Goal: Check status: Check status

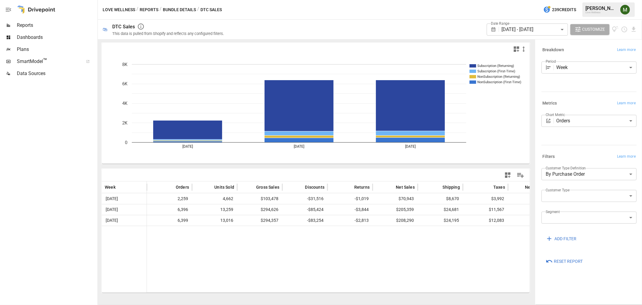
click at [164, 8] on button "Bundle Details" at bounding box center [179, 10] width 33 height 8
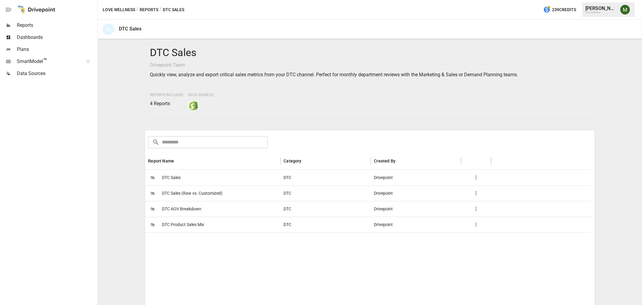
click at [156, 13] on button "Reports" at bounding box center [149, 10] width 19 height 8
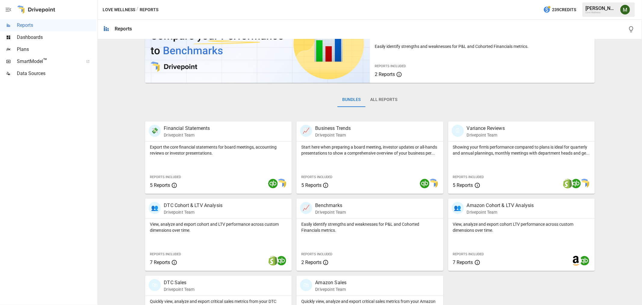
scroll to position [85, 0]
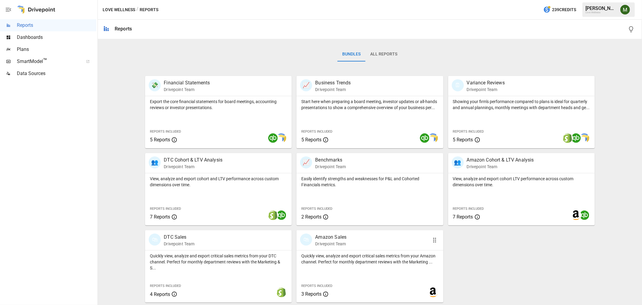
click at [309, 236] on div "🛍" at bounding box center [306, 239] width 12 height 12
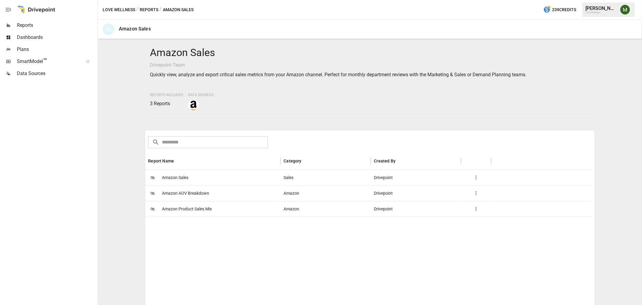
click at [178, 176] on span "Amazon Sales" at bounding box center [175, 177] width 27 height 15
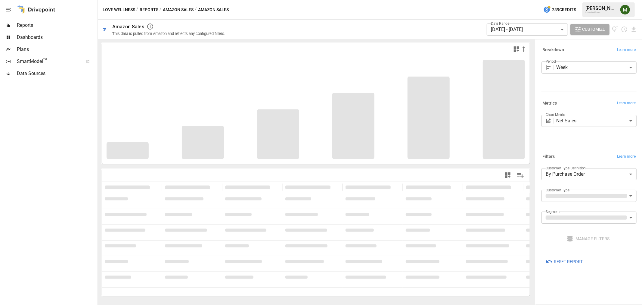
click at [558, 0] on body "**********" at bounding box center [321, 0] width 642 height 0
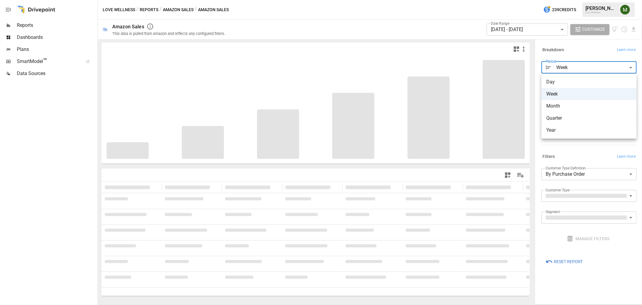
drag, startPoint x: 539, startPoint y: 43, endPoint x: 505, endPoint y: 33, distance: 35.7
click at [535, 44] on div at bounding box center [321, 152] width 642 height 305
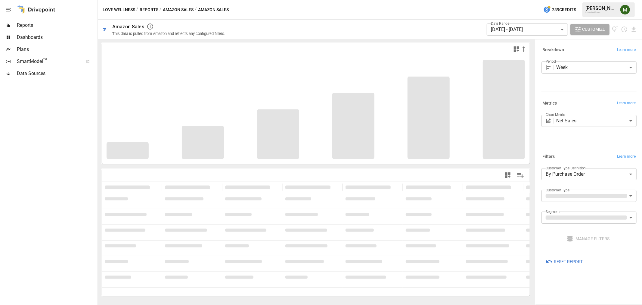
click at [505, 25] on label "Date Range" at bounding box center [500, 23] width 19 height 5
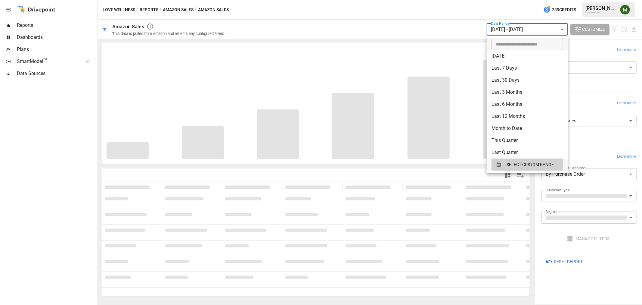
click at [509, 0] on body "**********" at bounding box center [321, 0] width 642 height 0
drag, startPoint x: 502, startPoint y: 164, endPoint x: 497, endPoint y: 159, distance: 7.7
click at [500, 163] on div "button" at bounding box center [500, 164] width 8 height 5
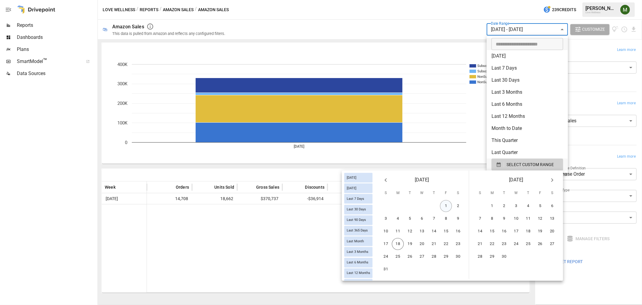
click at [444, 204] on button "1" at bounding box center [446, 206] width 12 height 12
click at [458, 230] on button "16" at bounding box center [458, 231] width 12 height 12
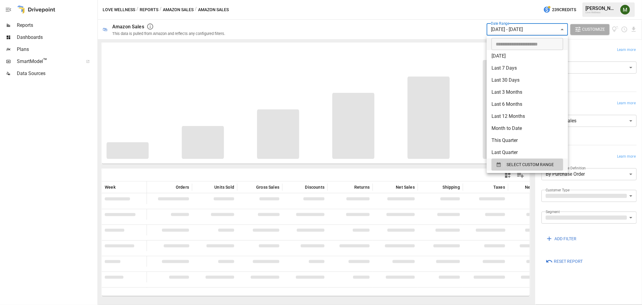
drag, startPoint x: 554, startPoint y: 295, endPoint x: 571, endPoint y: 252, distance: 46.1
click at [554, 294] on div at bounding box center [321, 152] width 642 height 305
